Goal: Task Accomplishment & Management: Use online tool/utility

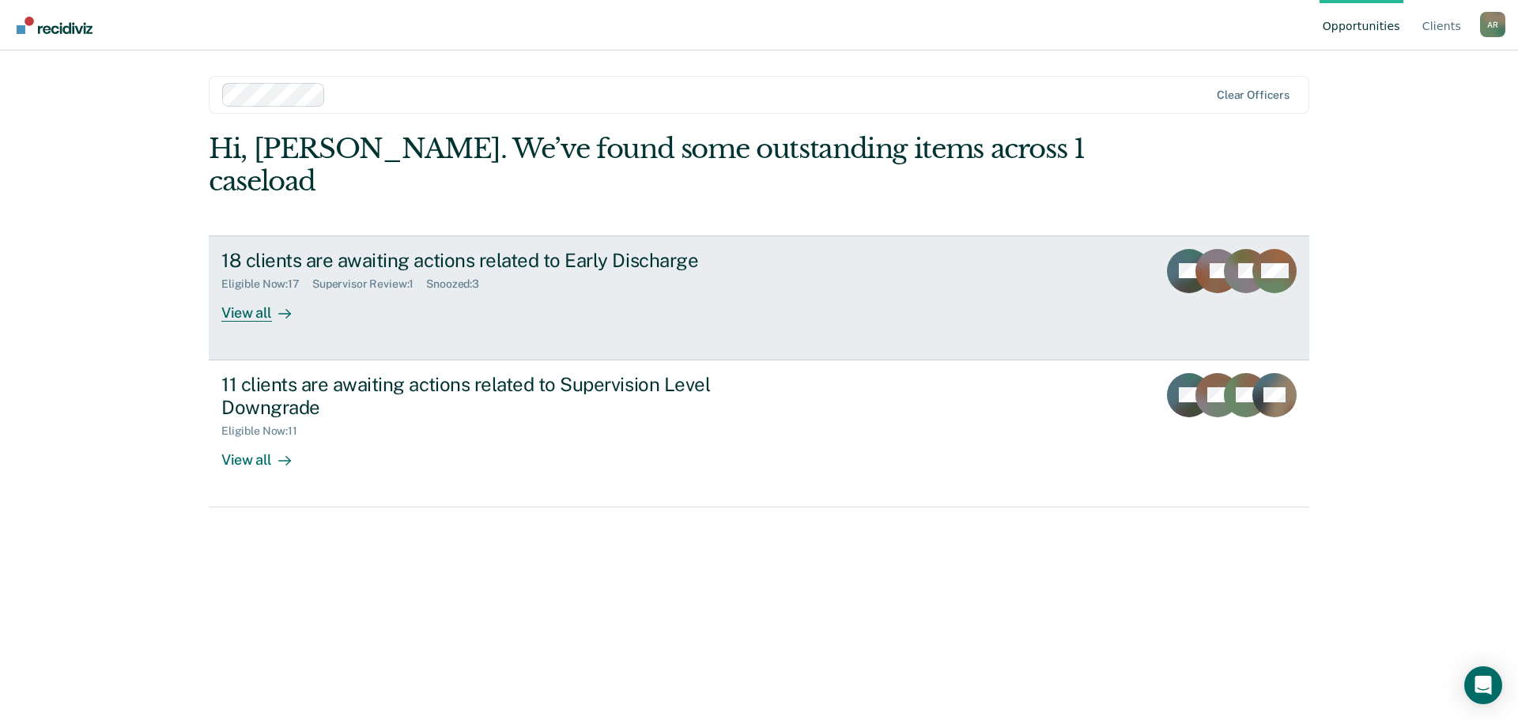
click at [936, 247] on link "18 clients are awaiting actions related to Early Discharge Eligible Now : 17 Su…" at bounding box center [759, 298] width 1101 height 125
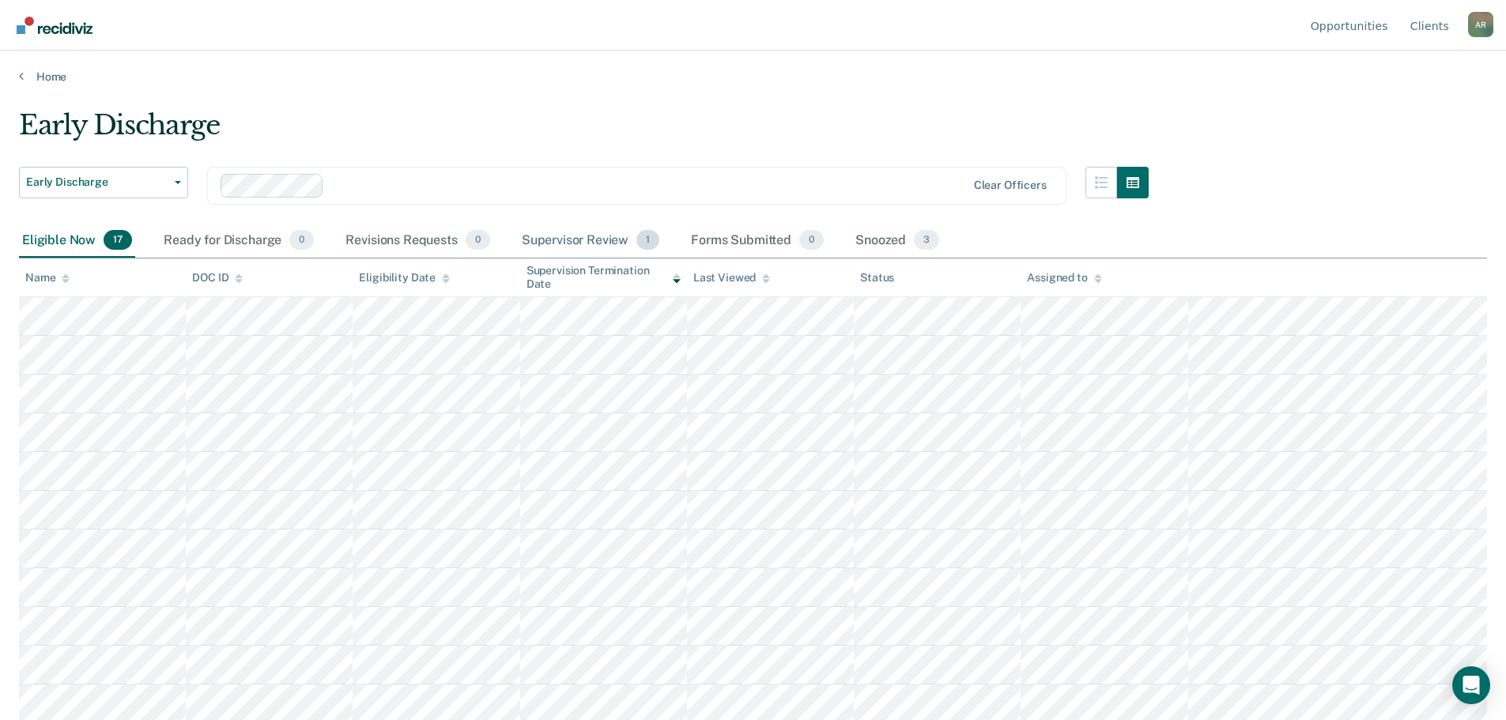
click at [594, 244] on div "Supervisor Review 1" at bounding box center [591, 241] width 145 height 35
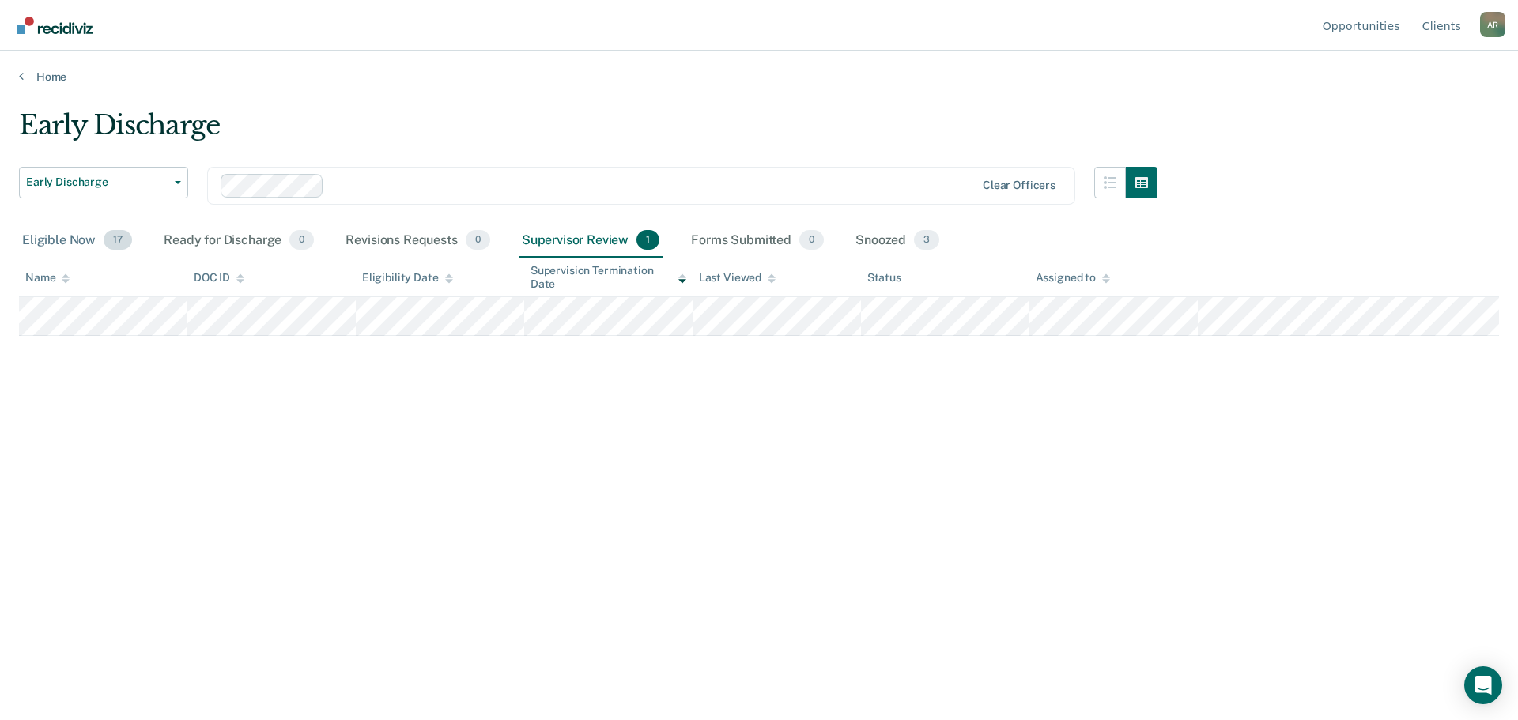
click at [75, 241] on div "Eligible Now 17" at bounding box center [77, 241] width 116 height 35
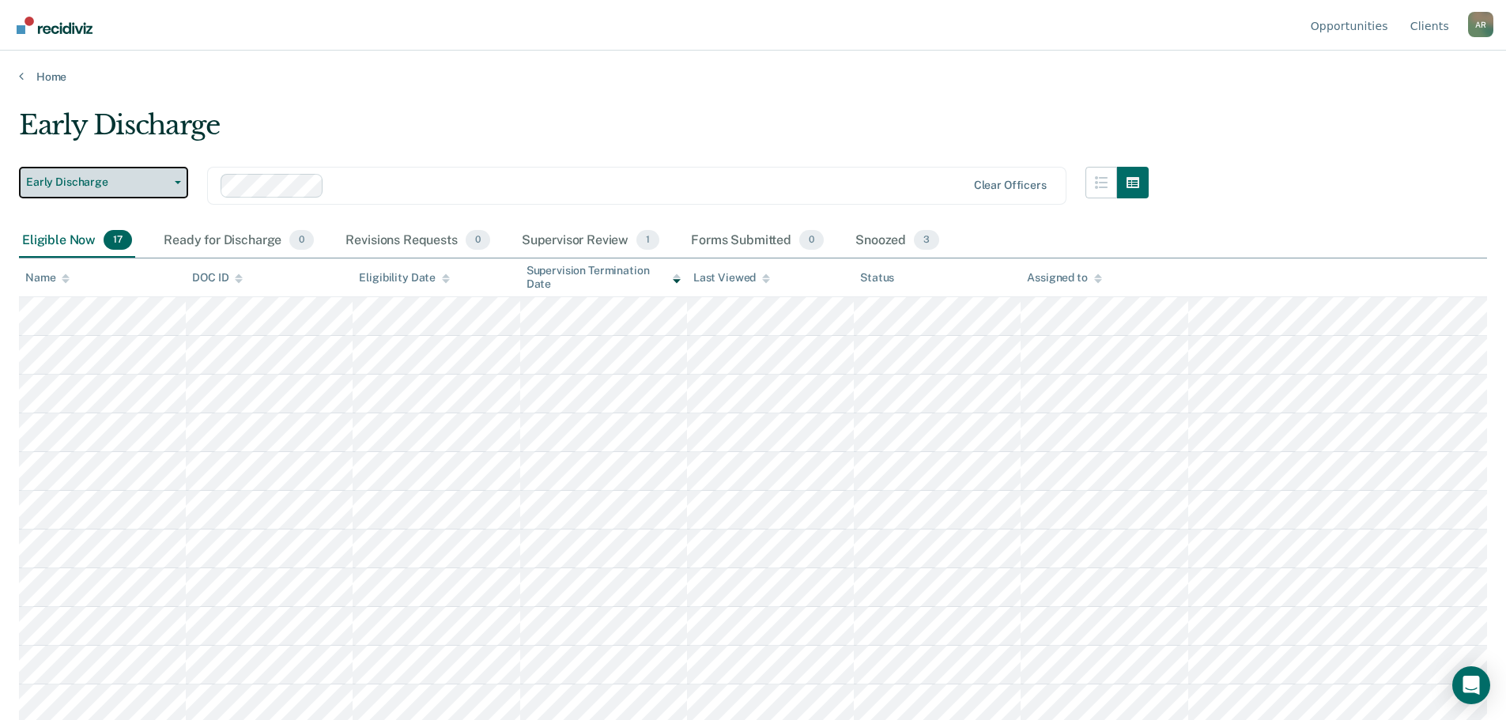
click at [106, 183] on span "Early Discharge" at bounding box center [97, 182] width 142 height 13
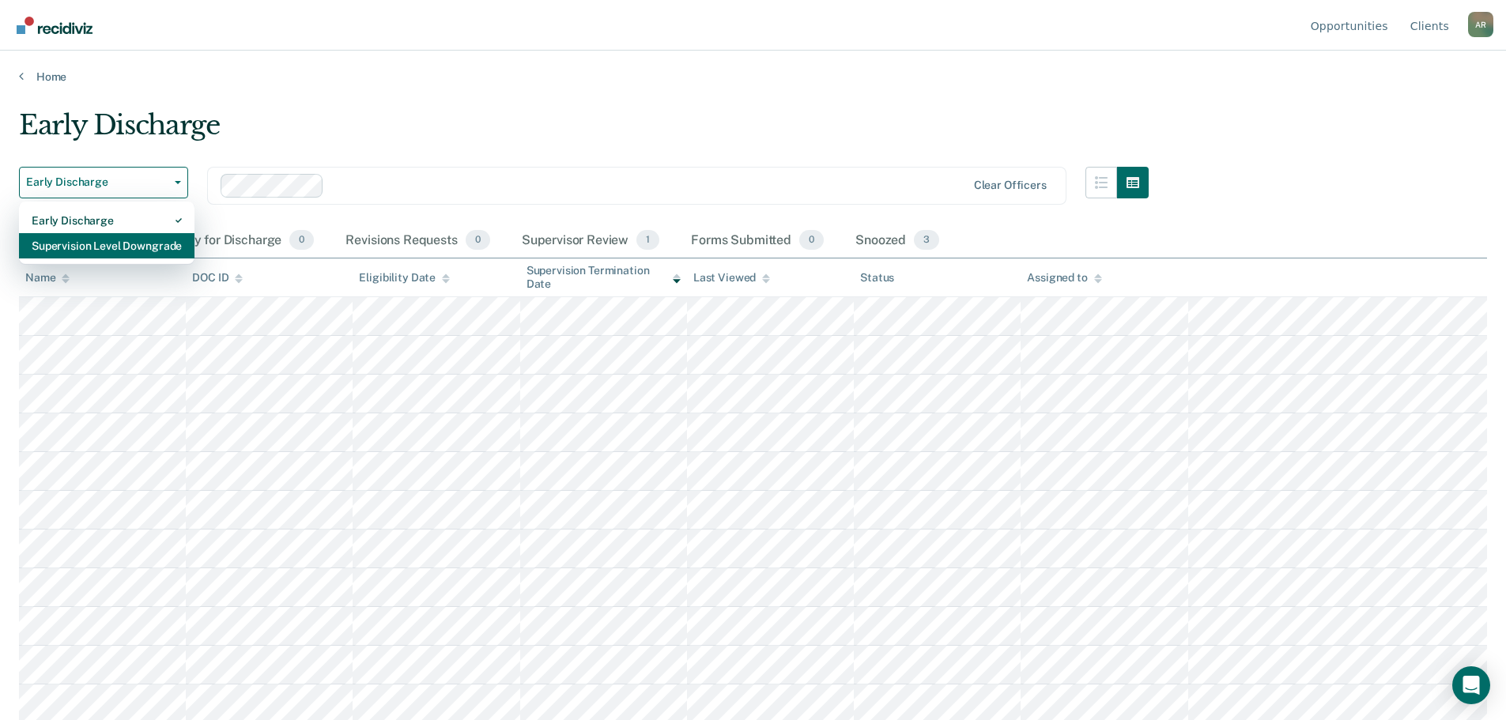
click at [117, 254] on div "Supervision Level Downgrade" at bounding box center [107, 245] width 150 height 25
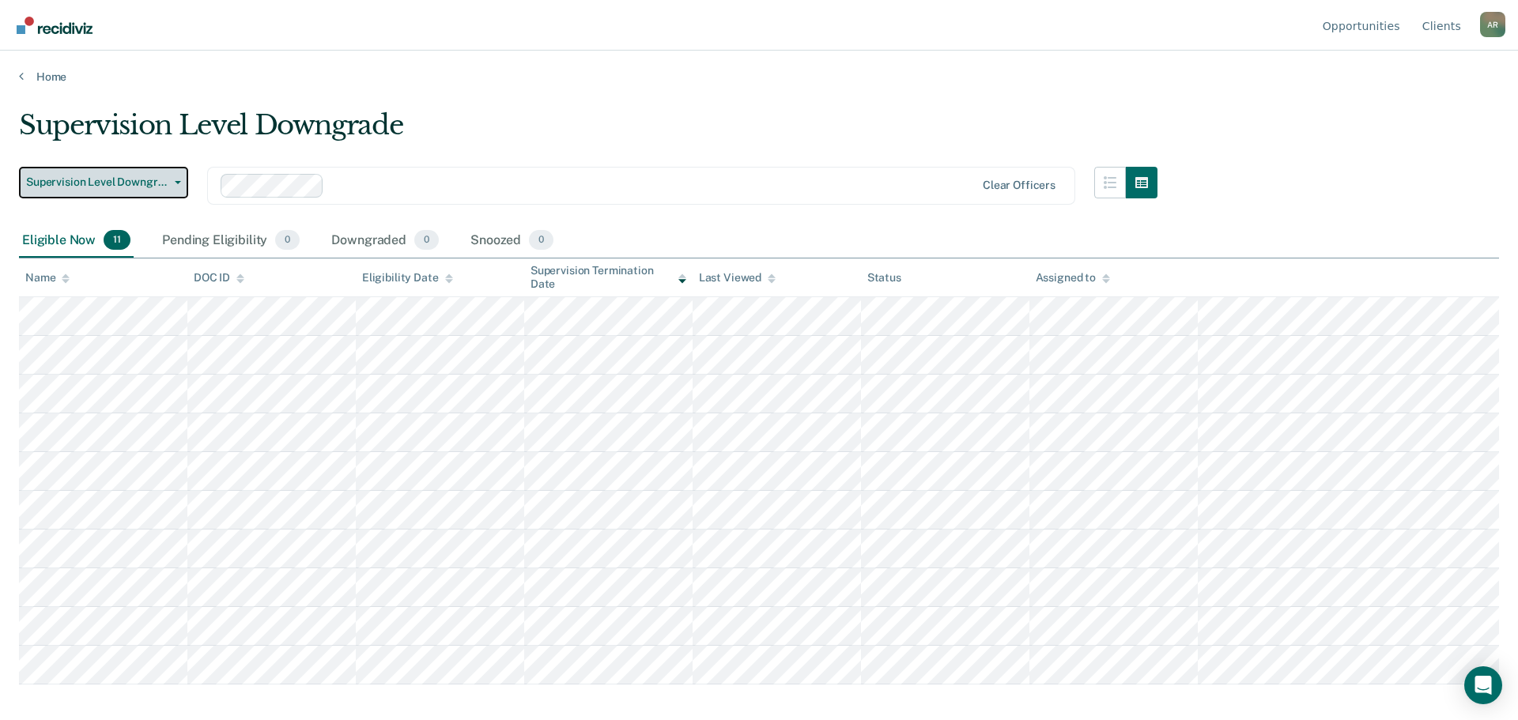
click at [187, 179] on button "Supervision Level Downgrade" at bounding box center [103, 183] width 169 height 32
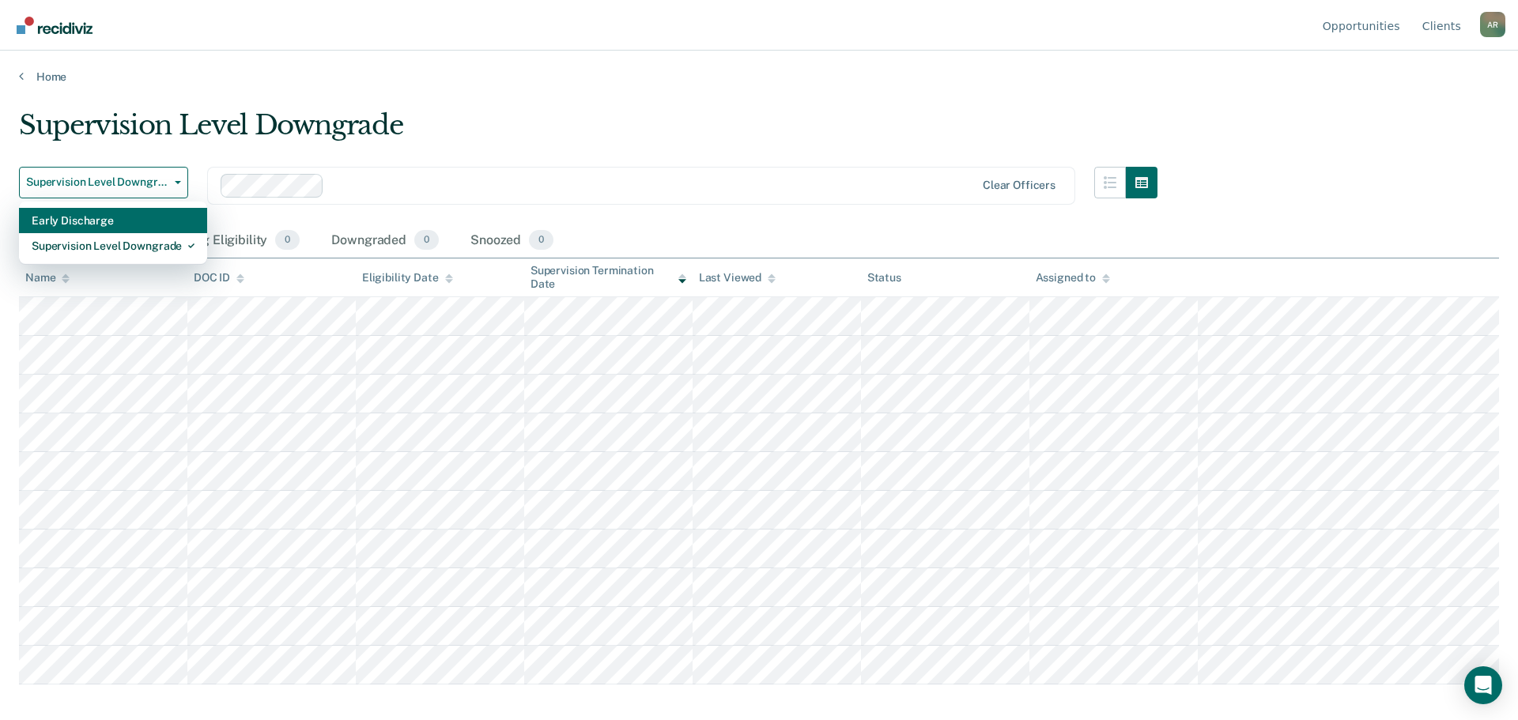
drag, startPoint x: 119, startPoint y: 246, endPoint x: 125, endPoint y: 214, distance: 32.1
click at [125, 214] on div "Early Discharge Supervision Level Downgrade" at bounding box center [113, 233] width 188 height 63
click at [125, 214] on div "Early Discharge" at bounding box center [113, 220] width 163 height 25
